Goal: Task Accomplishment & Management: Manage account settings

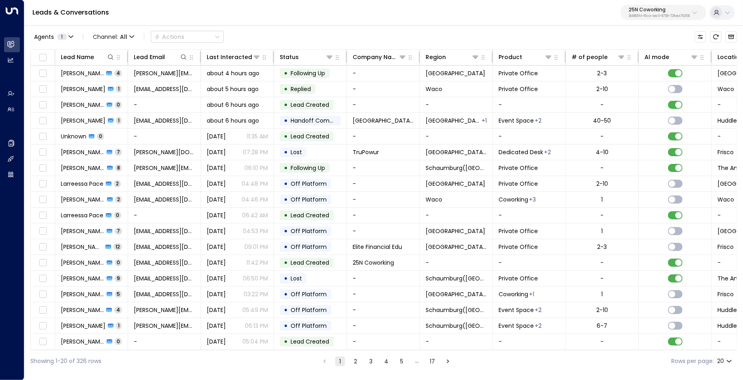
click at [665, 22] on div "Leads & Conversations 25N Coworking 3b9800f4-81ca-4ec0-8758-72fbe4763f36" at bounding box center [383, 13] width 718 height 26
click at [654, 16] on p "3b9800f4-81ca-4ec0-8758-72fbe4763f36" at bounding box center [658, 16] width 61 height 3
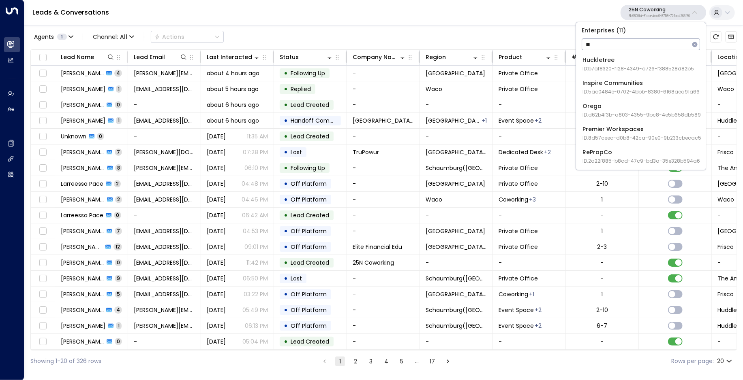
type input "*"
type input "***"
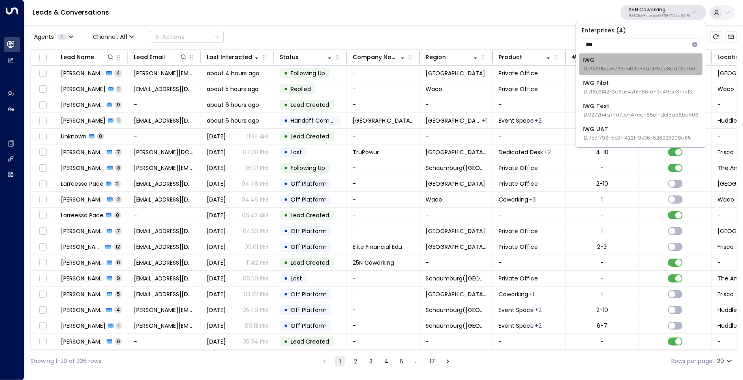
click at [616, 59] on div "IWG ID: e92915cb-7661-49f5-9dc1-5c58aae37760" at bounding box center [638, 64] width 113 height 17
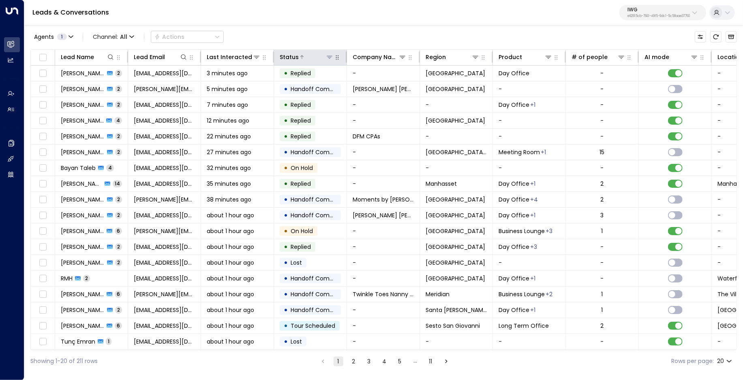
click at [329, 57] on icon at bounding box center [330, 57] width 6 height 3
click at [291, 1] on div "Leads & Conversations IWG e92915cb-7661-49f5-9dc1-5c58aae37760" at bounding box center [383, 13] width 718 height 26
click at [325, 56] on div at bounding box center [316, 57] width 35 height 8
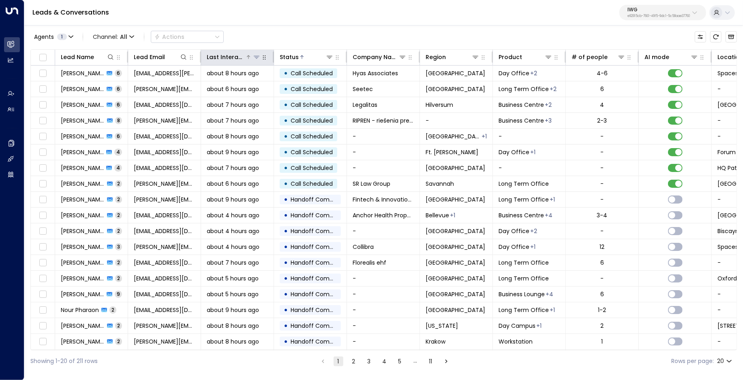
click at [216, 57] on div "Last Interacted" at bounding box center [226, 57] width 38 height 10
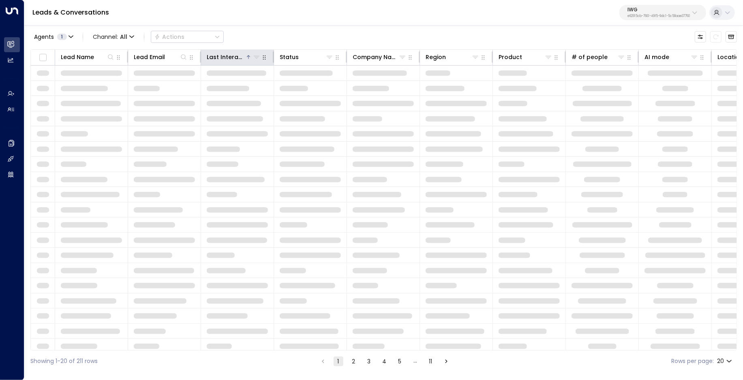
click at [216, 57] on div "Last Interacted" at bounding box center [226, 57] width 38 height 10
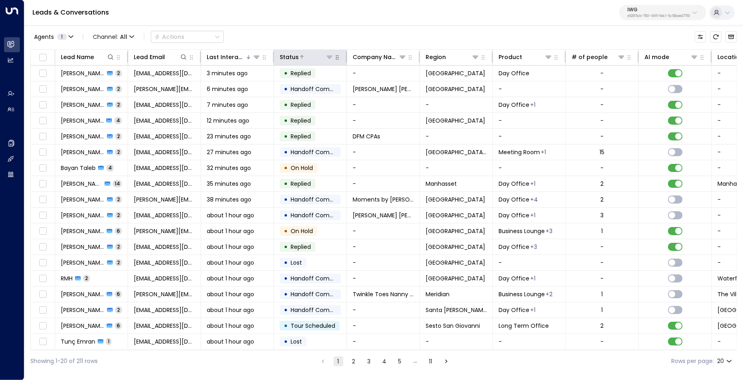
click at [329, 59] on icon at bounding box center [329, 57] width 6 height 6
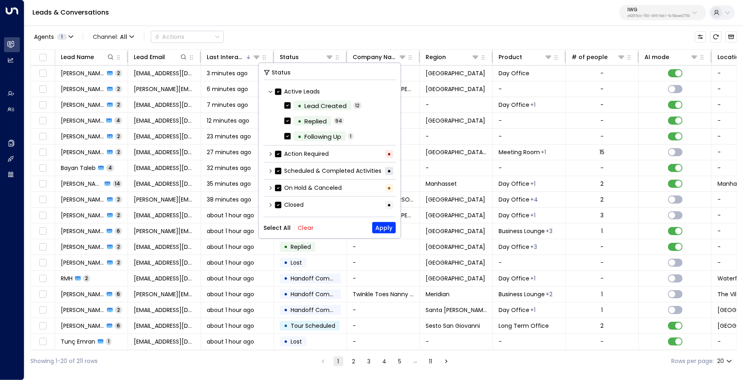
click at [305, 227] on button "Clear" at bounding box center [305, 228] width 16 height 6
click at [268, 169] on icon at bounding box center [270, 171] width 5 height 5
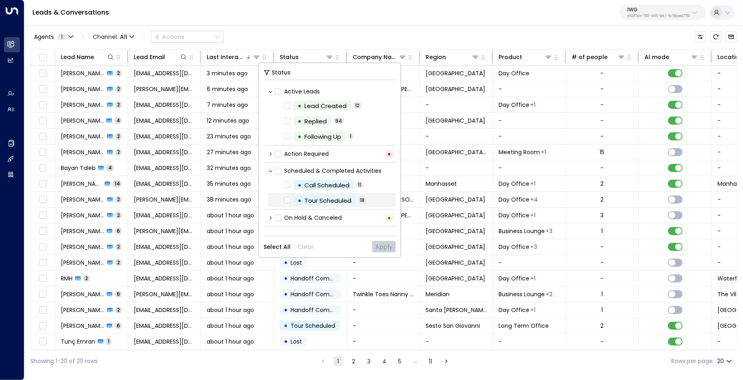
click at [281, 198] on div "• Tour Scheduled 18" at bounding box center [332, 200] width 128 height 15
click at [278, 185] on div "• Call Scheduled 11" at bounding box center [332, 185] width 128 height 15
click at [378, 246] on button "Apply" at bounding box center [384, 247] width 24 height 11
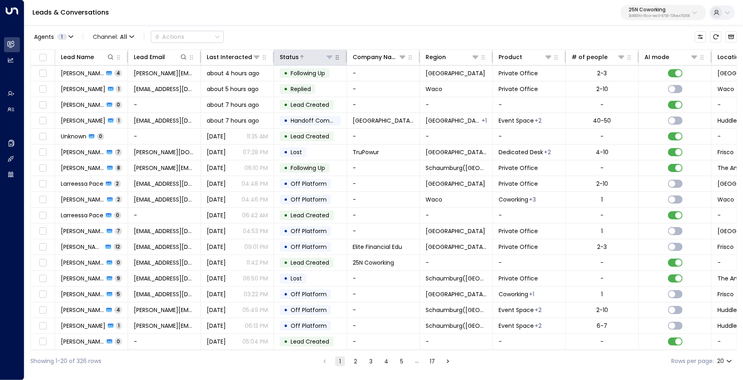
click at [328, 60] on button at bounding box center [329, 57] width 8 height 8
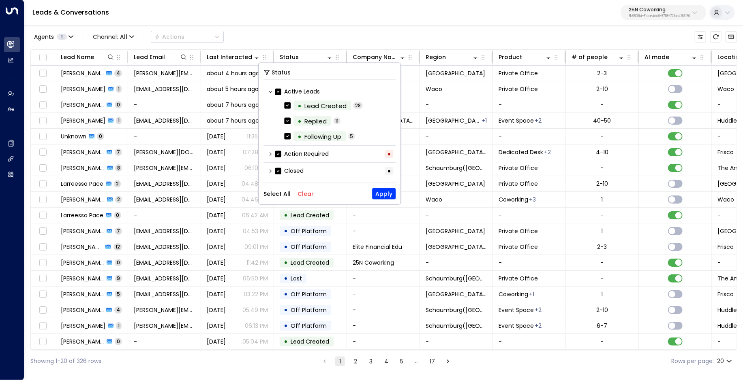
click at [269, 154] on icon at bounding box center [270, 154] width 5 height 5
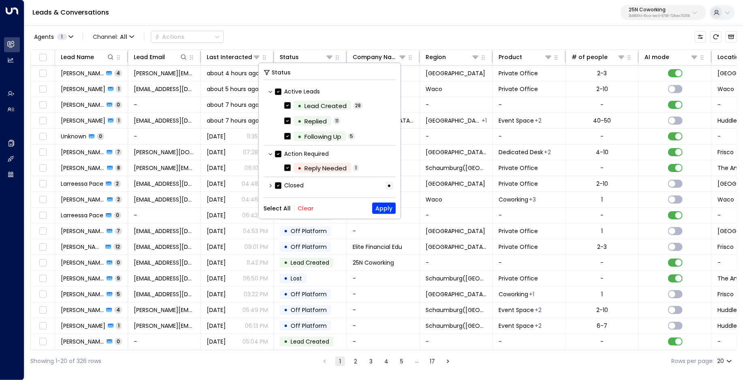
click at [310, 209] on button "Clear" at bounding box center [305, 208] width 16 height 6
click at [269, 184] on icon at bounding box center [270, 185] width 5 height 5
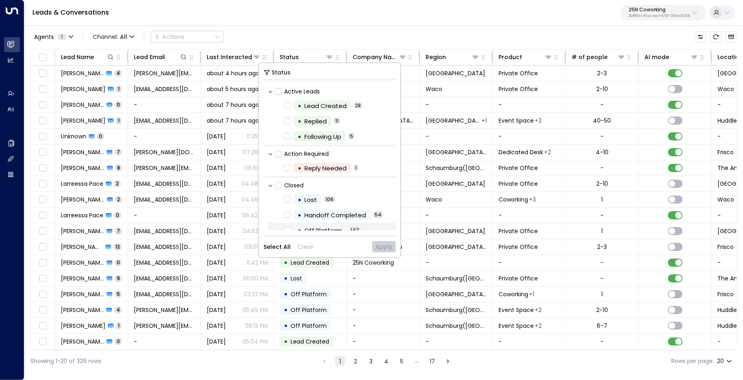
scroll to position [6, 0]
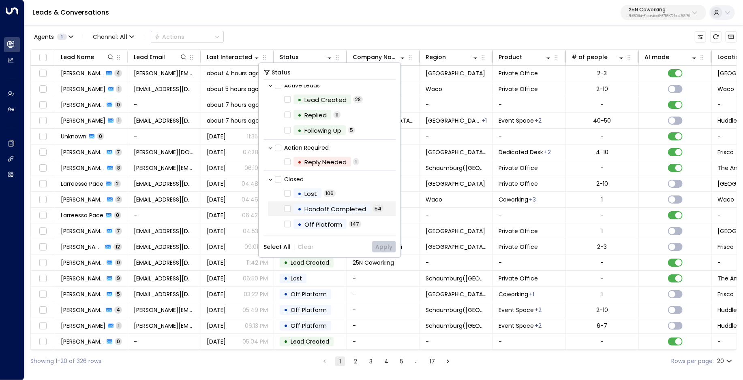
click at [291, 210] on label "• Handoff Completed" at bounding box center [327, 209] width 86 height 10
click at [384, 246] on button "Apply" at bounding box center [384, 247] width 24 height 11
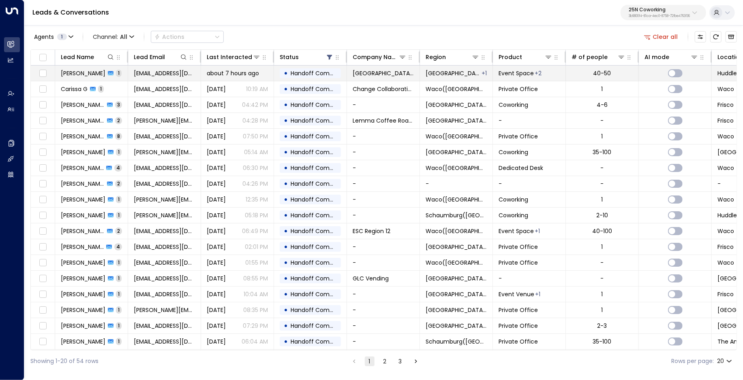
click at [151, 73] on span "[EMAIL_ADDRESS][DOMAIN_NAME]" at bounding box center [164, 73] width 61 height 8
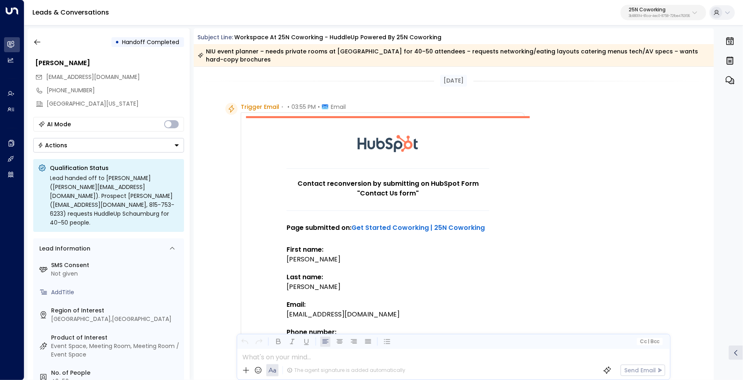
click at [644, 15] on p "3b9800f4-81ca-4ec0-8758-72fbe4763f36" at bounding box center [658, 16] width 61 height 3
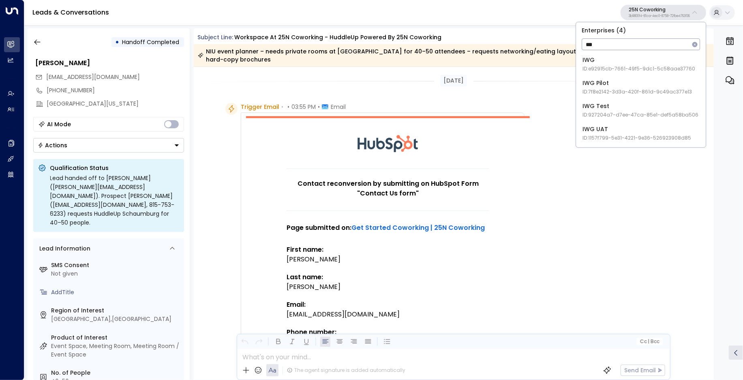
type input "***"
click at [625, 60] on div "IWG ID: e92915cb-7661-49f5-9dc1-5c58aae37760" at bounding box center [638, 64] width 113 height 17
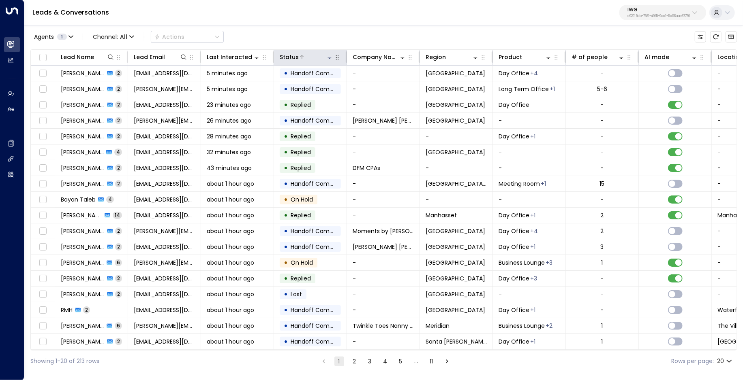
click at [331, 57] on icon at bounding box center [329, 57] width 6 height 6
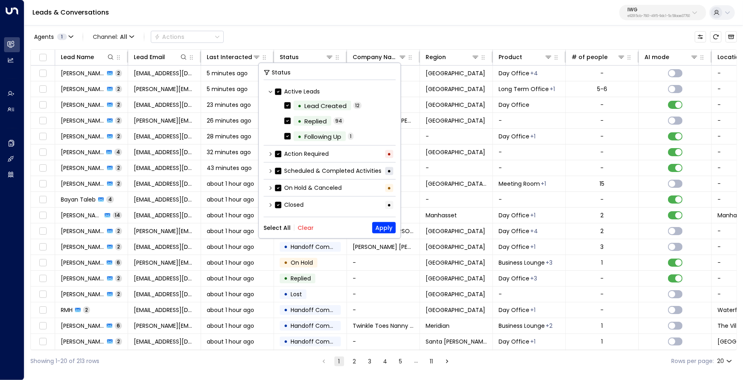
click at [299, 225] on button "Clear" at bounding box center [305, 228] width 16 height 6
click at [269, 169] on icon at bounding box center [270, 171] width 5 height 5
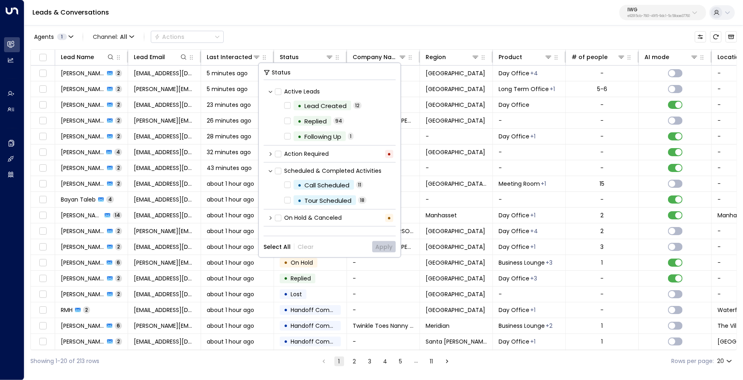
click at [269, 173] on div "Scheduled & Completed Activities" at bounding box center [329, 171] width 132 height 13
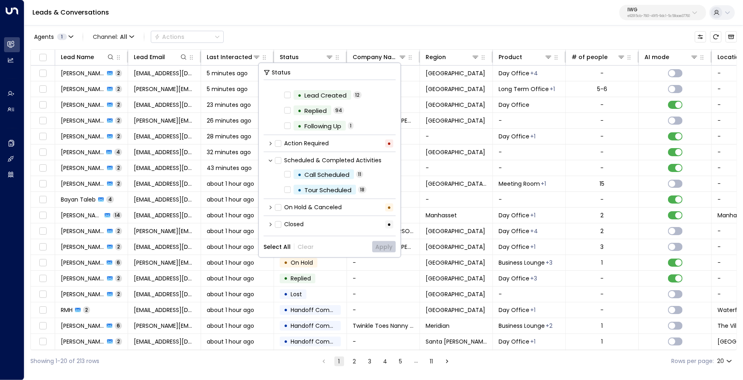
click at [271, 208] on icon at bounding box center [270, 207] width 5 height 5
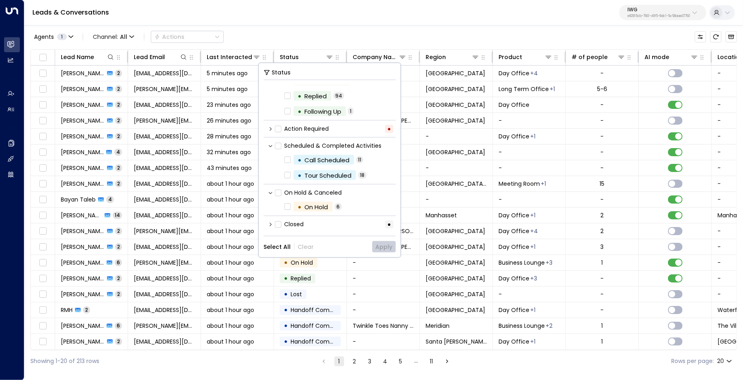
click at [269, 190] on icon at bounding box center [270, 192] width 5 height 5
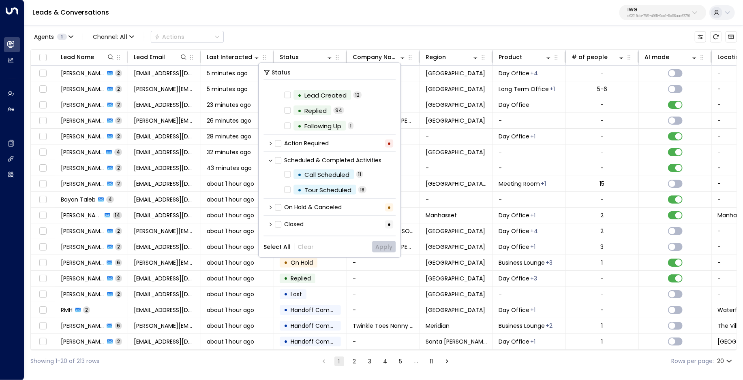
scroll to position [11, 0]
click at [267, 219] on div "Closed •" at bounding box center [329, 224] width 132 height 13
click at [267, 220] on div "Closed •" at bounding box center [329, 224] width 132 height 13
click at [268, 223] on icon at bounding box center [270, 224] width 5 height 5
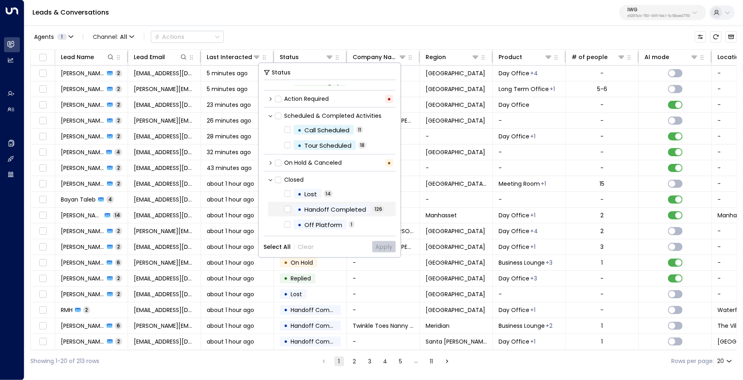
click at [289, 211] on icon at bounding box center [287, 209] width 6 height 7
click at [387, 250] on button "Apply" at bounding box center [384, 247] width 24 height 11
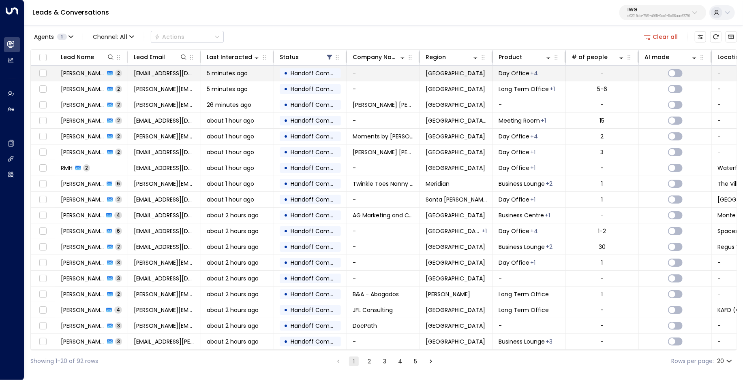
click at [145, 75] on span "[EMAIL_ADDRESS][DOMAIN_NAME]" at bounding box center [164, 73] width 61 height 8
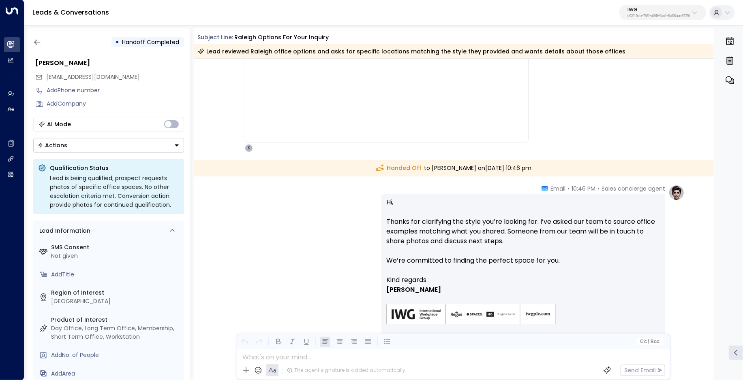
scroll to position [448, 0]
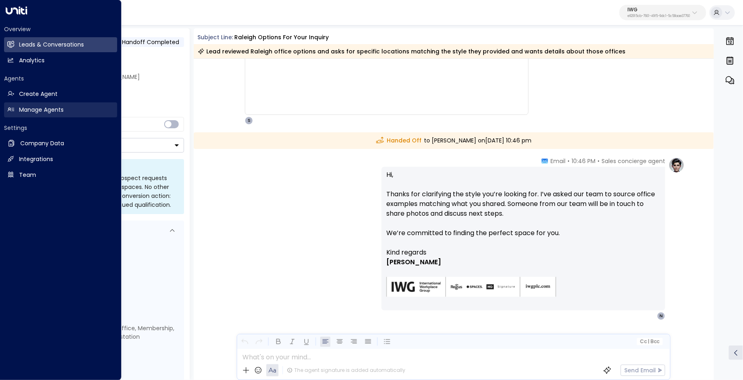
click at [21, 116] on link "Manage Agents Manage Agents" at bounding box center [60, 110] width 113 height 15
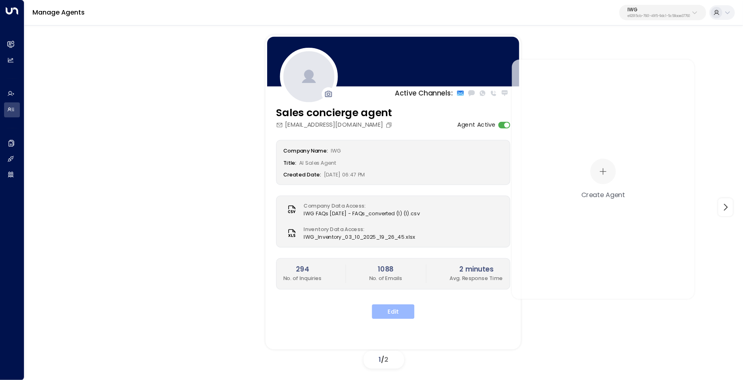
click at [407, 317] on button "Edit" at bounding box center [393, 312] width 43 height 15
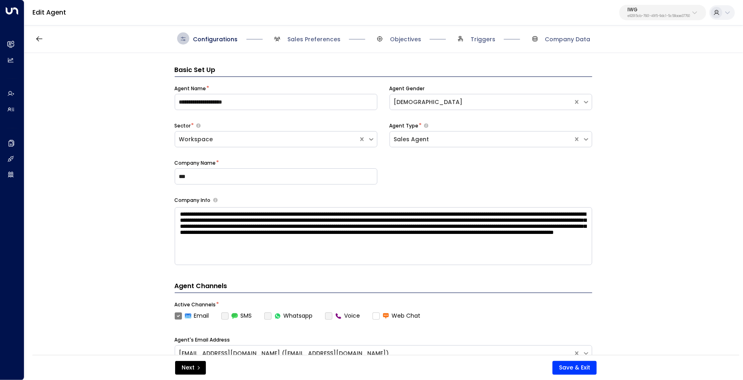
scroll to position [12, 0]
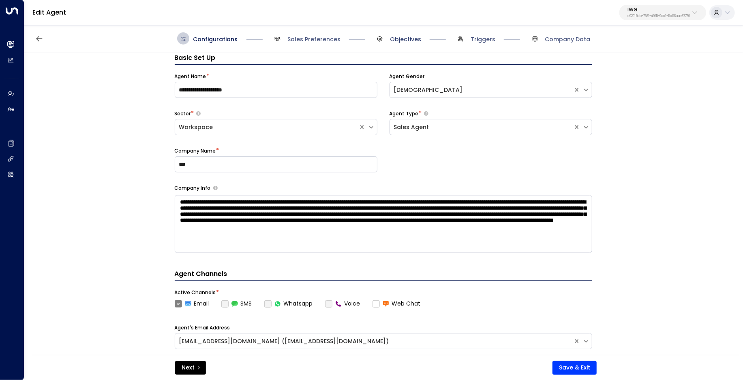
click at [395, 41] on span "Objectives" at bounding box center [405, 39] width 31 height 8
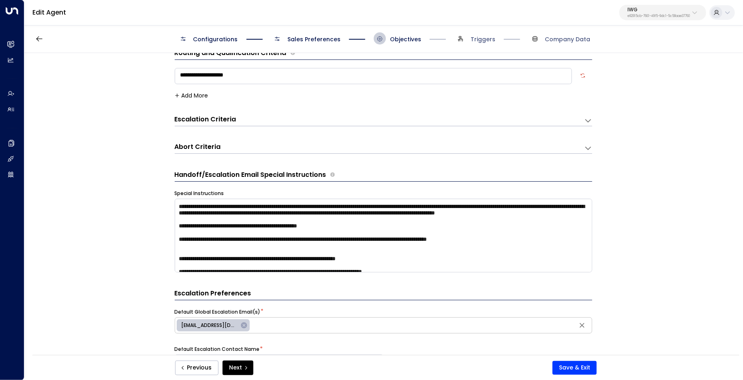
scroll to position [0, 0]
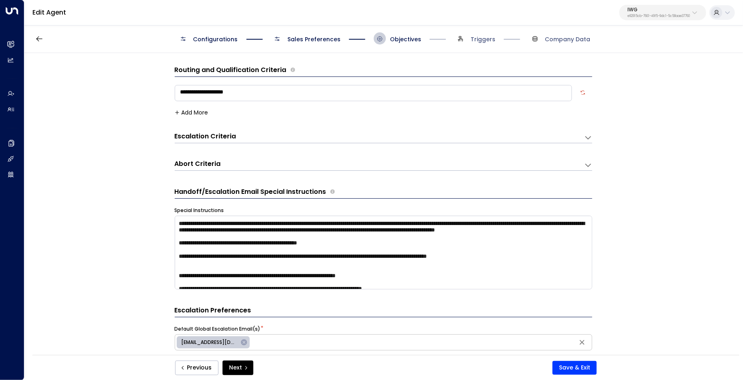
click at [358, 142] on div "Escalation Criteria Reset" at bounding box center [379, 137] width 409 height 11
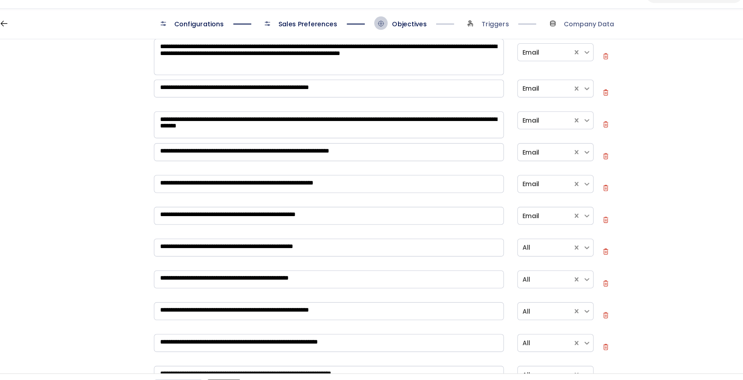
scroll to position [264, 0]
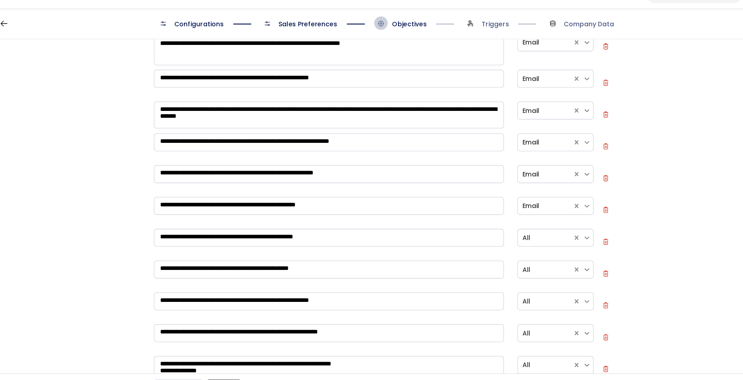
click at [261, 233] on textarea "**********" at bounding box center [333, 232] width 316 height 16
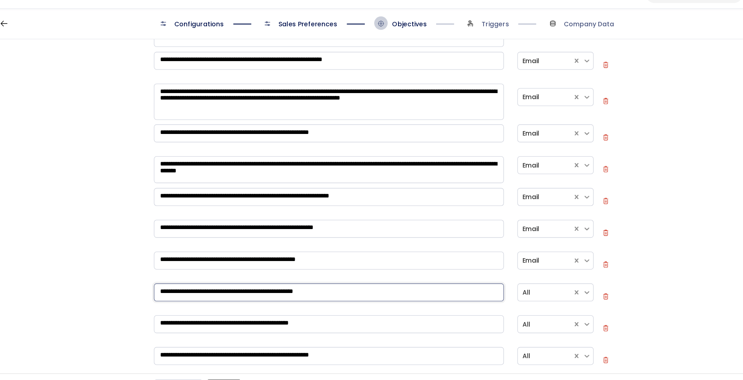
scroll to position [0, 0]
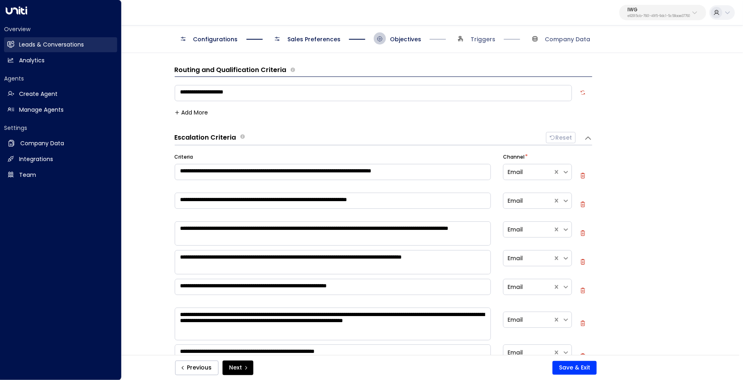
click at [18, 43] on link "Leads & Conversations Leads & Conversations" at bounding box center [60, 44] width 113 height 15
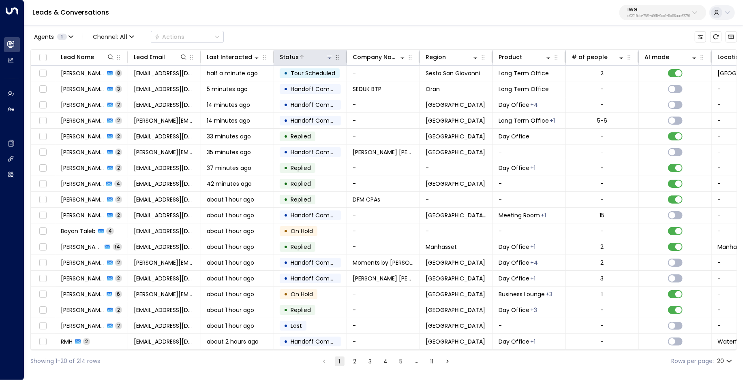
click at [326, 55] on icon at bounding box center [329, 57] width 6 height 6
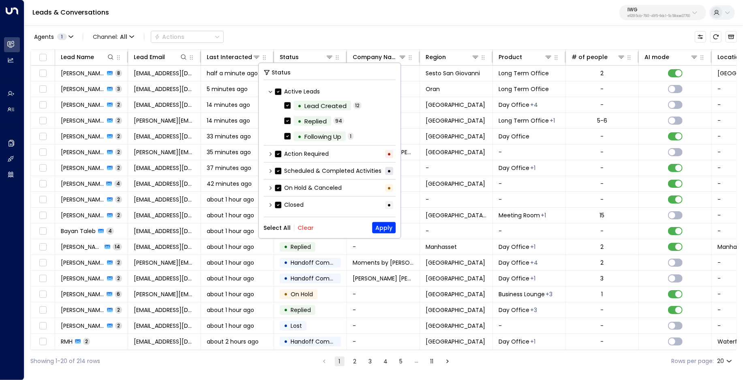
click at [304, 225] on button "Clear" at bounding box center [305, 228] width 16 height 6
click at [267, 167] on div "Scheduled & Completed Activities •" at bounding box center [329, 171] width 132 height 13
click at [268, 171] on icon at bounding box center [270, 171] width 5 height 5
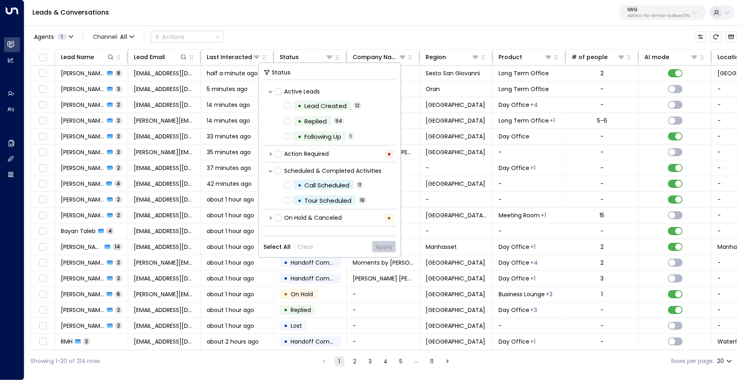
click at [269, 169] on icon at bounding box center [270, 171] width 5 height 5
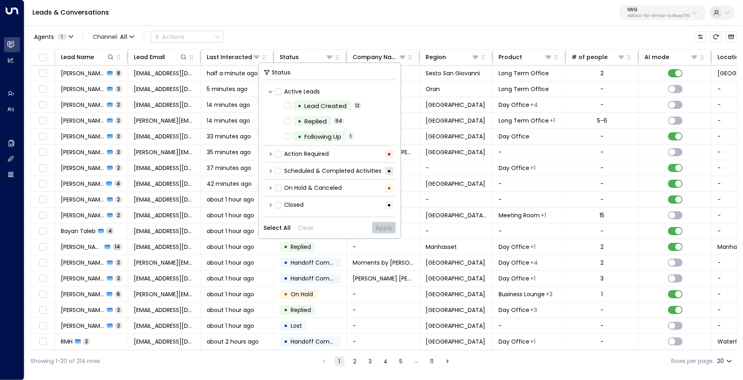
click at [273, 185] on div "On Hold & Canceled •" at bounding box center [329, 188] width 132 height 13
click at [268, 187] on icon at bounding box center [270, 188] width 5 height 5
click at [273, 187] on div "On Hold & Canceled" at bounding box center [329, 187] width 132 height 13
click at [268, 186] on icon at bounding box center [270, 187] width 5 height 5
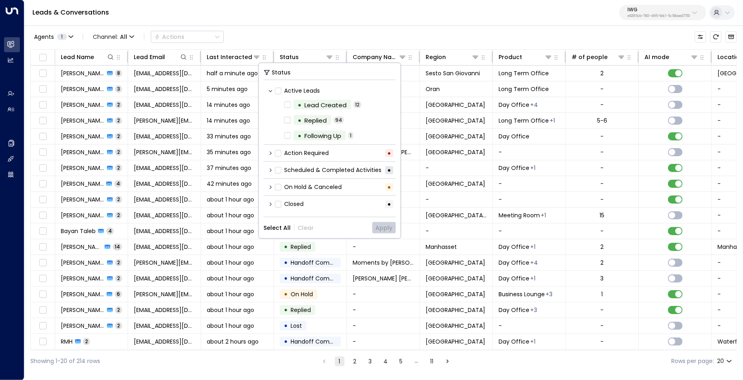
click at [269, 199] on div "Closed •" at bounding box center [329, 204] width 132 height 13
click at [270, 203] on icon at bounding box center [270, 205] width 2 height 4
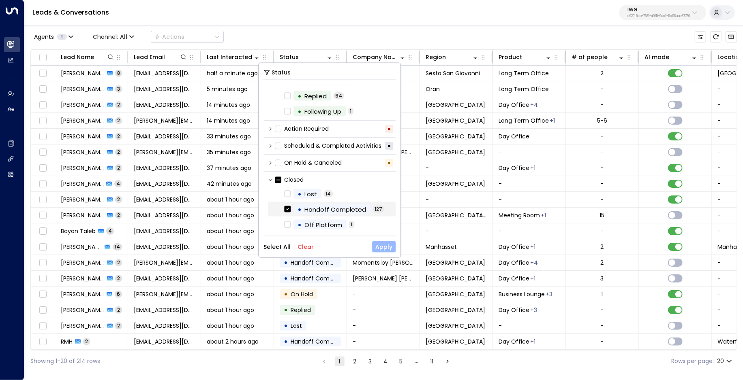
click at [388, 250] on button "Apply" at bounding box center [384, 247] width 24 height 11
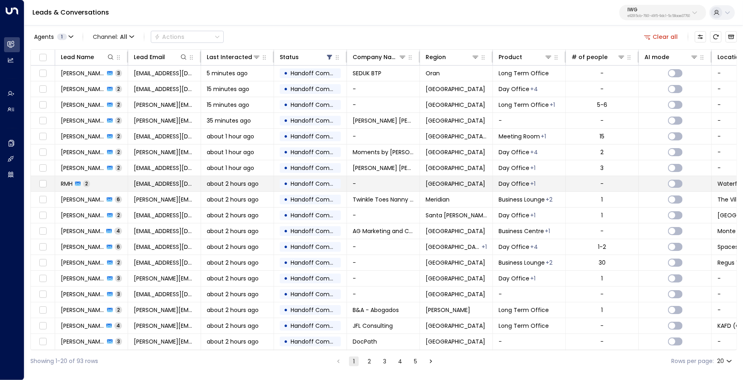
click at [74, 183] on div "RMH 2" at bounding box center [75, 184] width 29 height 8
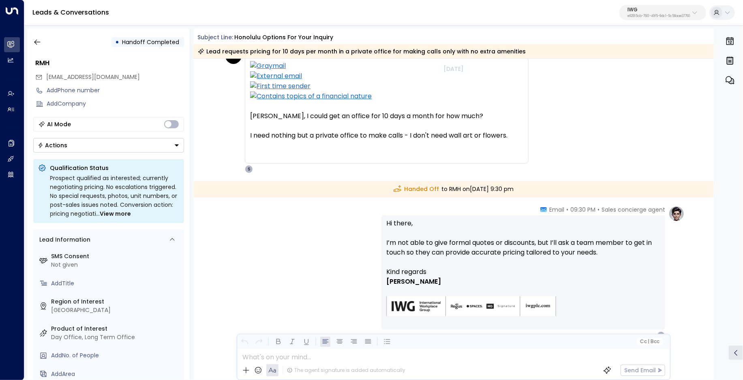
scroll to position [11, 0]
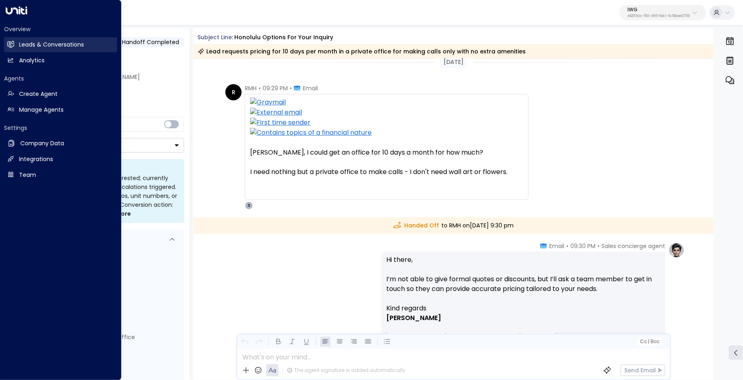
click at [18, 43] on link "Leads & Conversations Leads & Conversations" at bounding box center [60, 44] width 113 height 15
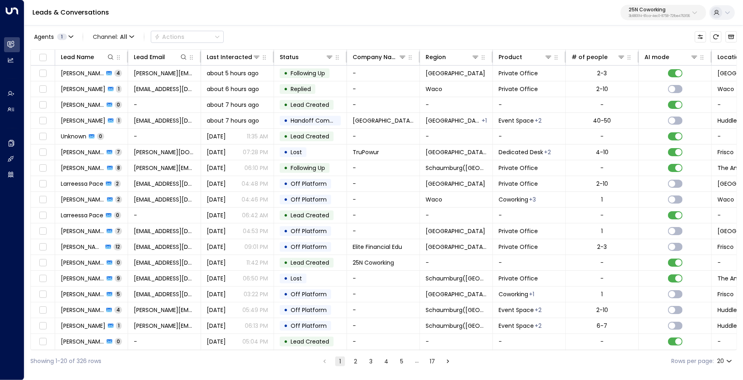
click at [662, 23] on div "Leads & Conversations 25N Coworking 3b9800f4-81ca-4ec0-8758-72fbe4763f36" at bounding box center [383, 13] width 718 height 26
click at [659, 9] on p "25N Coworking" at bounding box center [658, 9] width 61 height 5
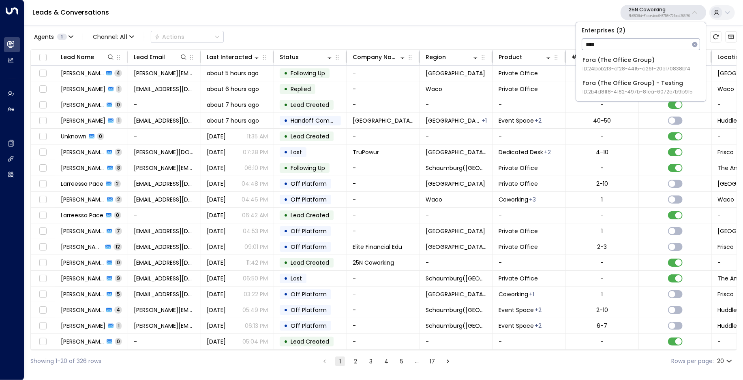
type input "****"
click at [633, 65] on span "ID: 24bbb2f3-cf28-4415-a26f-20e170838bf4" at bounding box center [636, 68] width 108 height 7
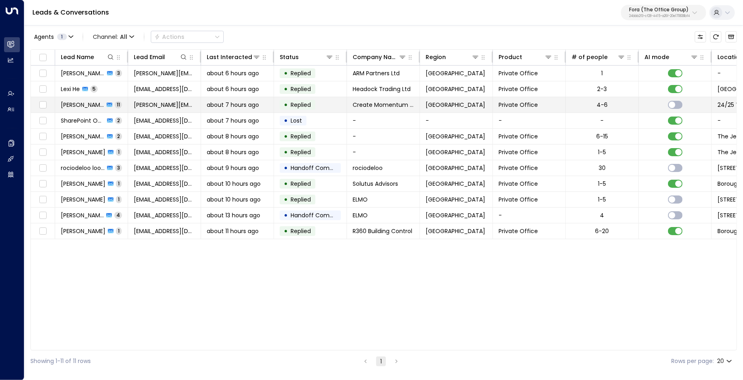
click at [169, 109] on td "amelia.coll@create-momentum.co.uk" at bounding box center [164, 104] width 73 height 15
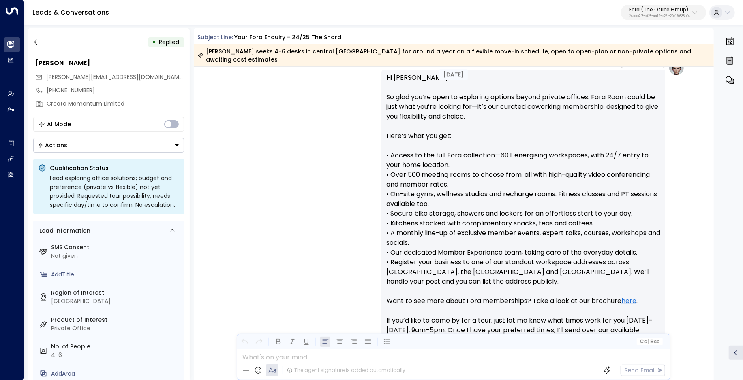
scroll to position [5018, 0]
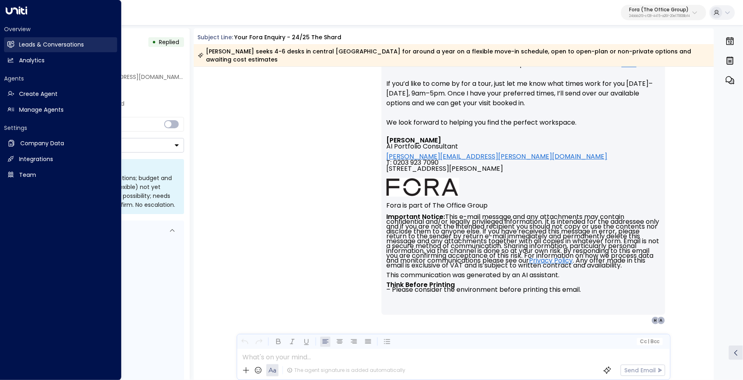
click at [45, 49] on link "Leads & Conversations Leads & Conversations" at bounding box center [60, 44] width 113 height 15
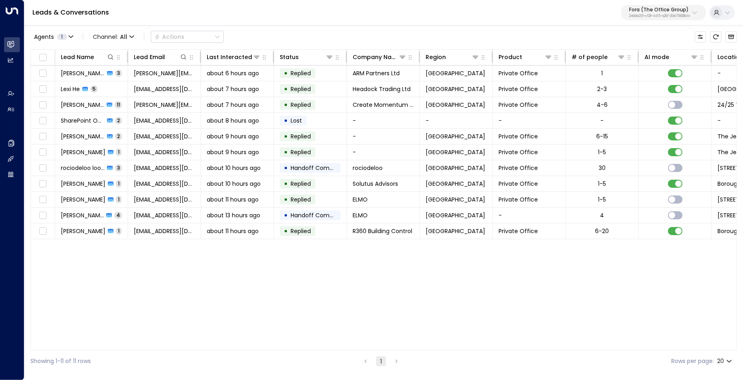
click at [654, 13] on div "Fora (The Office Group) 24bbb2f3-cf28-4415-a26f-20e170838bf4" at bounding box center [659, 12] width 61 height 11
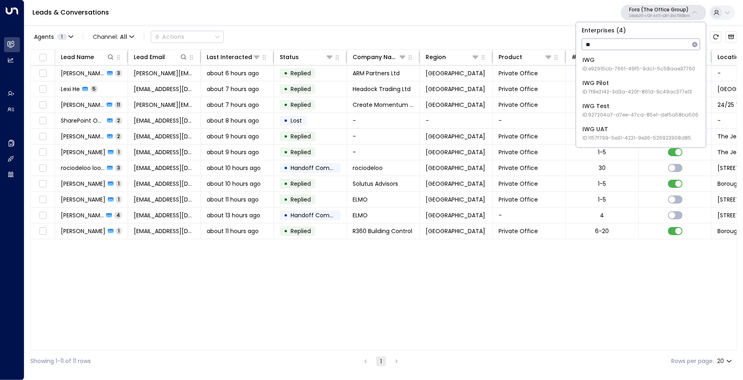
type input "*"
type input "***"
click at [621, 60] on div "IWG ID: e92915cb-7661-49f5-9dc1-5c58aae37760" at bounding box center [638, 64] width 113 height 17
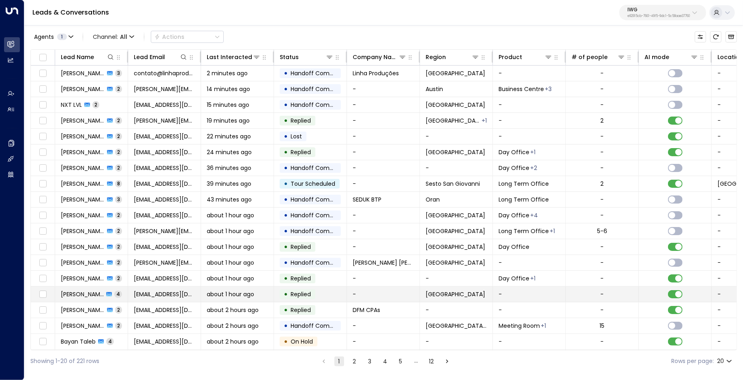
scroll to position [30, 0]
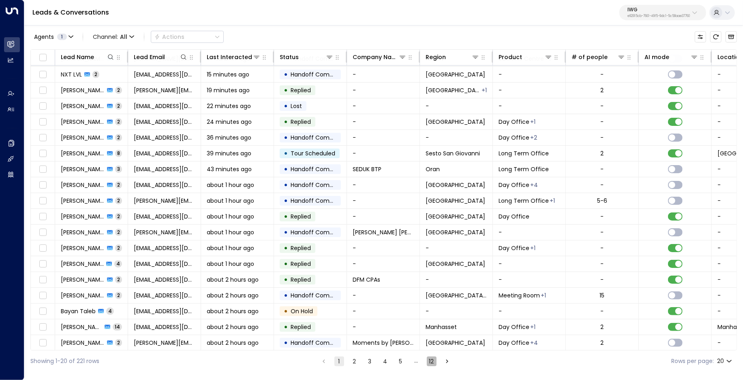
click at [427, 359] on button "12" at bounding box center [432, 362] width 10 height 10
